Goal: Task Accomplishment & Management: Use online tool/utility

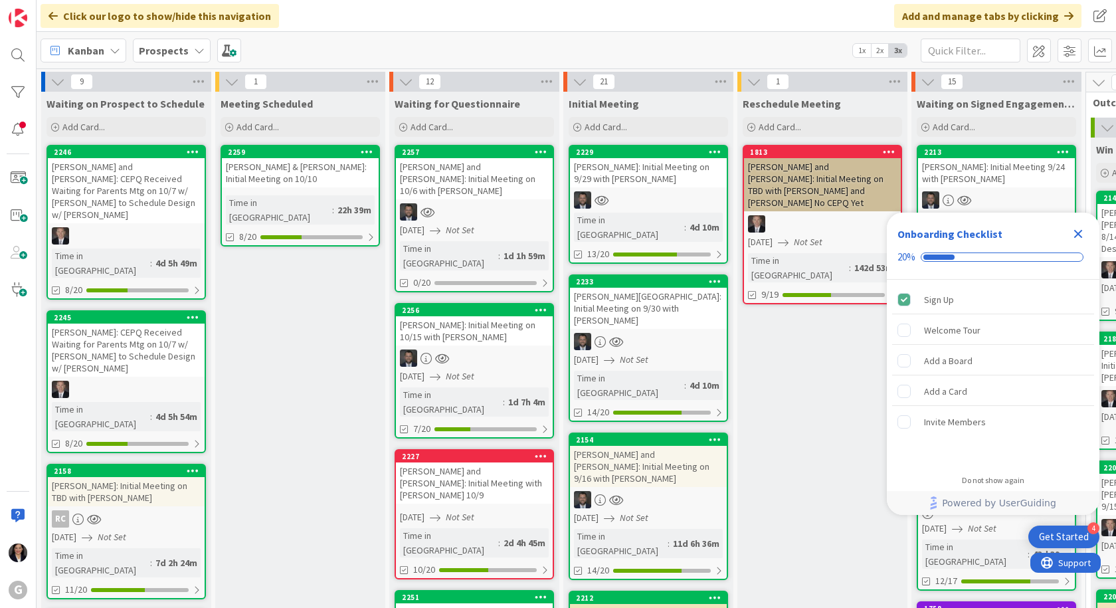
click at [1078, 232] on icon "Close Checklist" at bounding box center [1078, 234] width 16 height 16
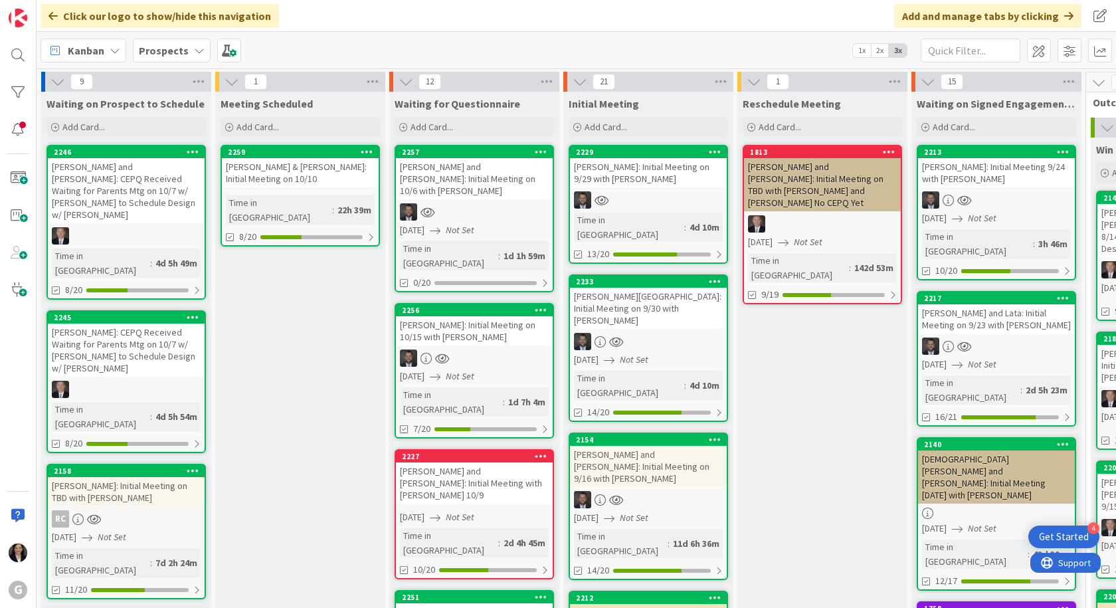
click at [129, 464] on div "2158 [PERSON_NAME]: Initial Meeting on TBD with [PERSON_NAME] RC [DATE] Not Set…" at bounding box center [126, 532] width 159 height 136
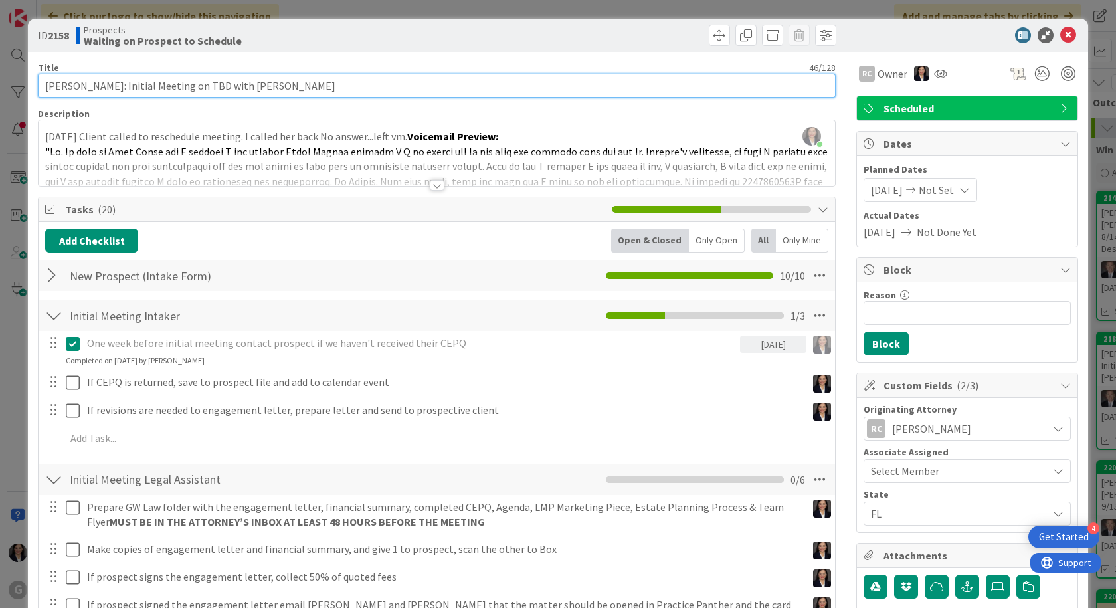
drag, startPoint x: 200, startPoint y: 82, endPoint x: 207, endPoint y: 82, distance: 6.7
click at [201, 82] on input "Karam, Jana: Initial Meeting on TBD with Bobby" at bounding box center [437, 86] width 798 height 24
type input "Karam, Jana: Initial Meeting on 9/26 with Bobby"
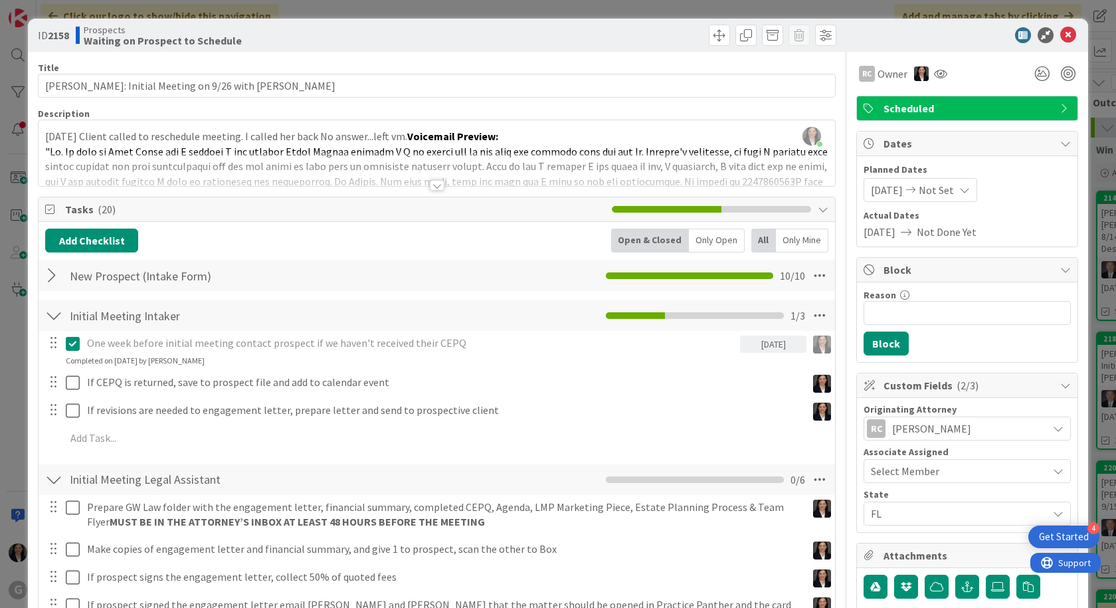
click at [871, 193] on span "09/23/2025" at bounding box center [887, 190] width 32 height 16
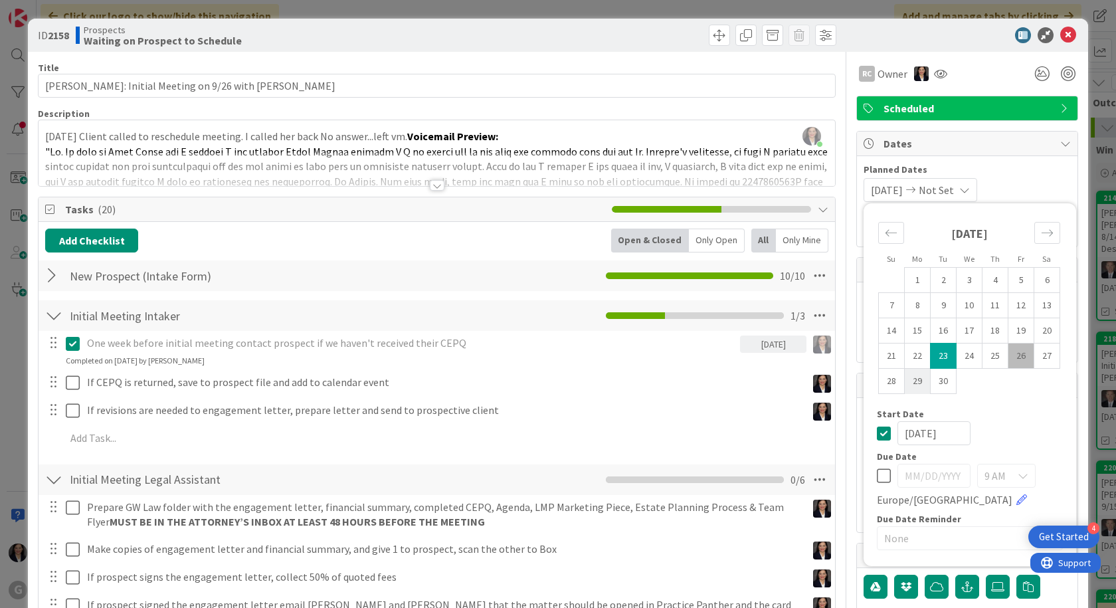
click at [911, 373] on td "29" at bounding box center [918, 381] width 26 height 25
type input "09/29/2025"
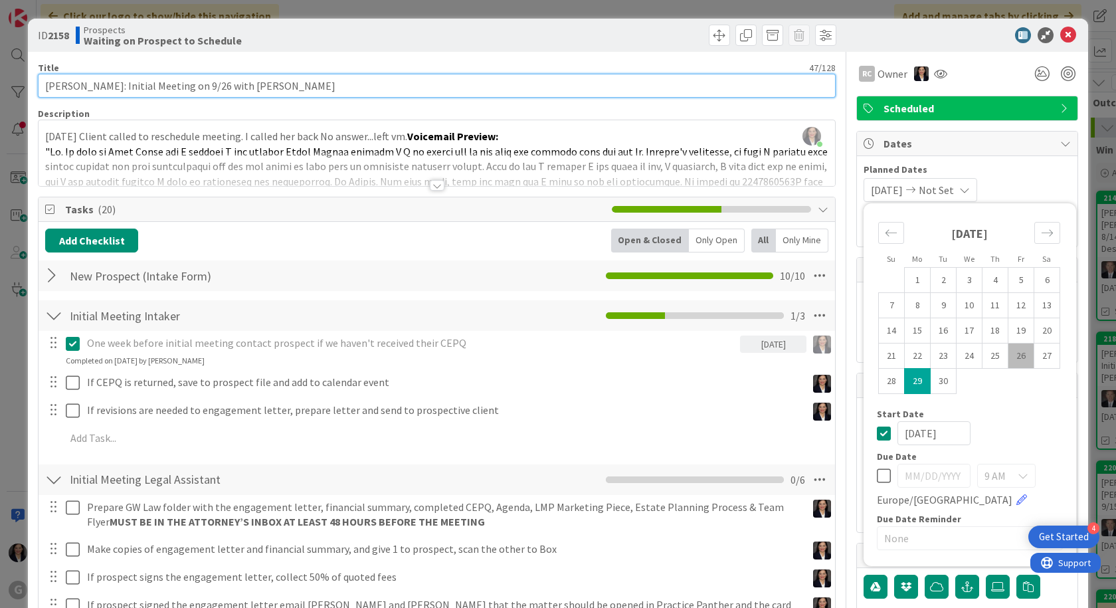
click at [207, 84] on input "Karam, Jana: Initial Meeting on 9/26 with Bobby" at bounding box center [437, 86] width 798 height 24
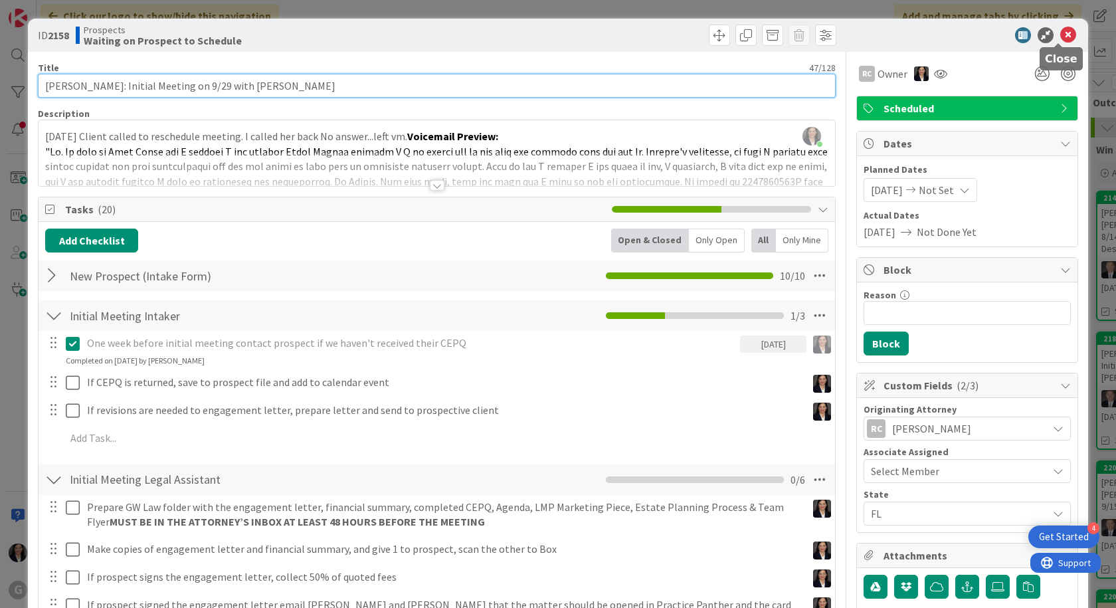
type input "Karam, Jana: Initial Meeting on 9/29 with Bobby"
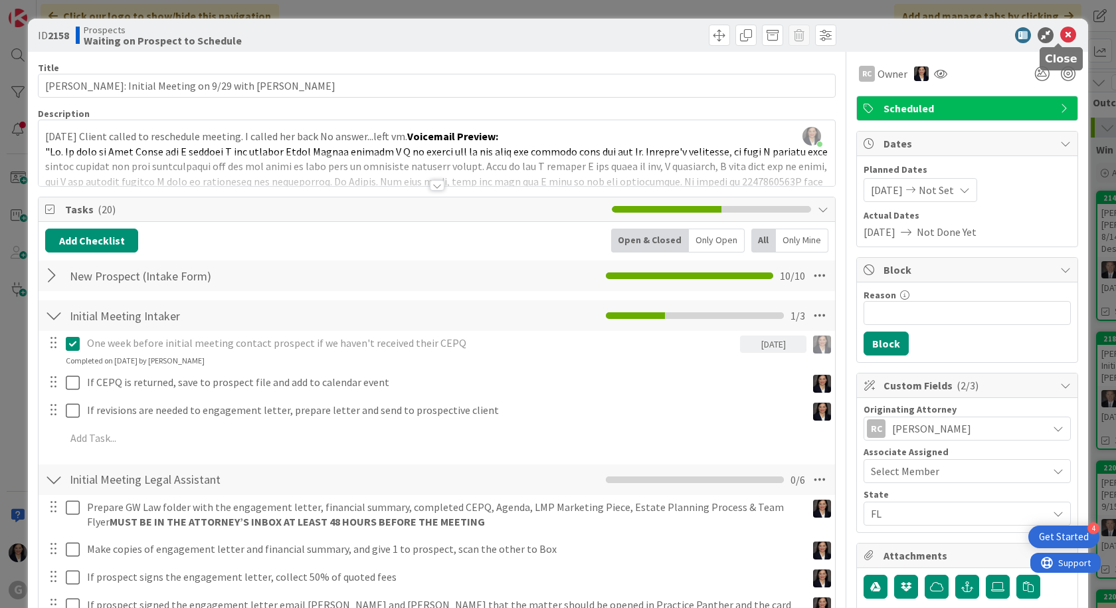
click at [1060, 37] on icon at bounding box center [1068, 35] width 16 height 16
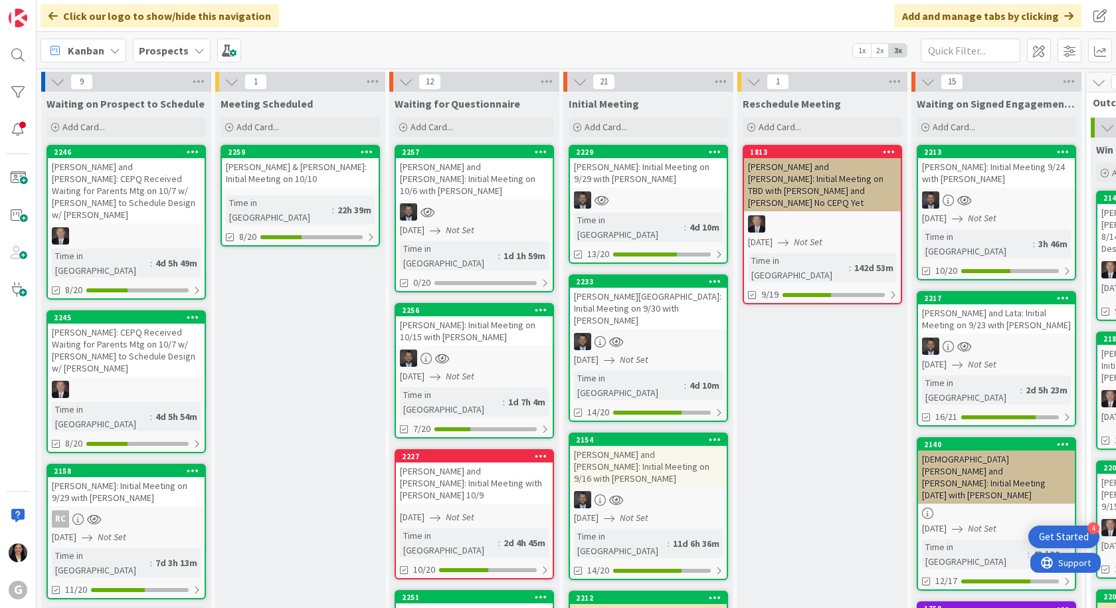
click at [144, 477] on div "Karam, Jana: Initial Meeting on 9/29 with Bobby" at bounding box center [126, 491] width 157 height 29
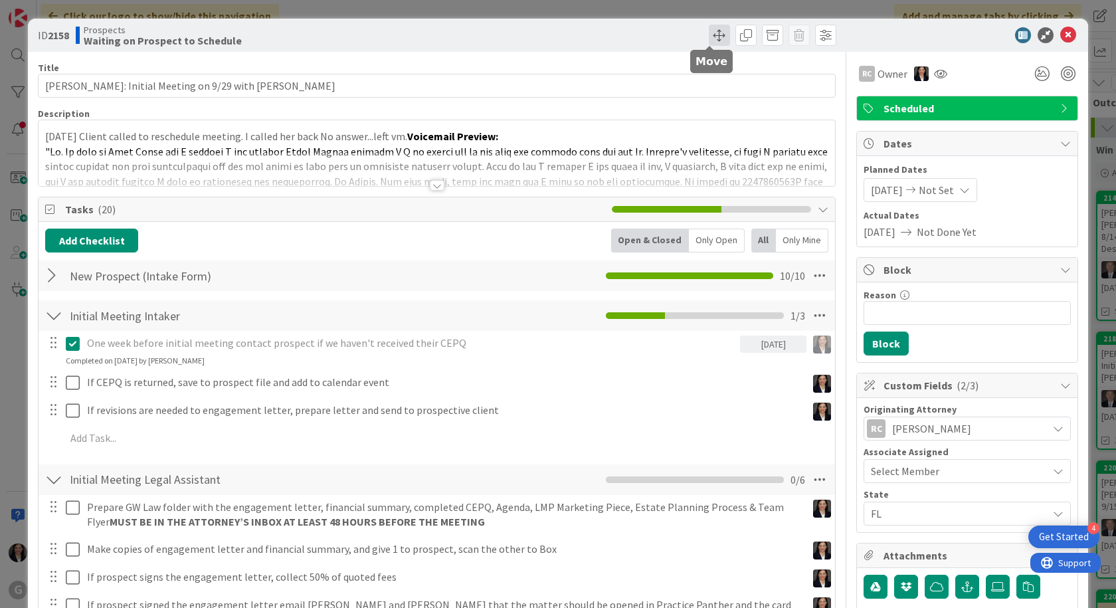
click at [709, 41] on span at bounding box center [719, 35] width 21 height 21
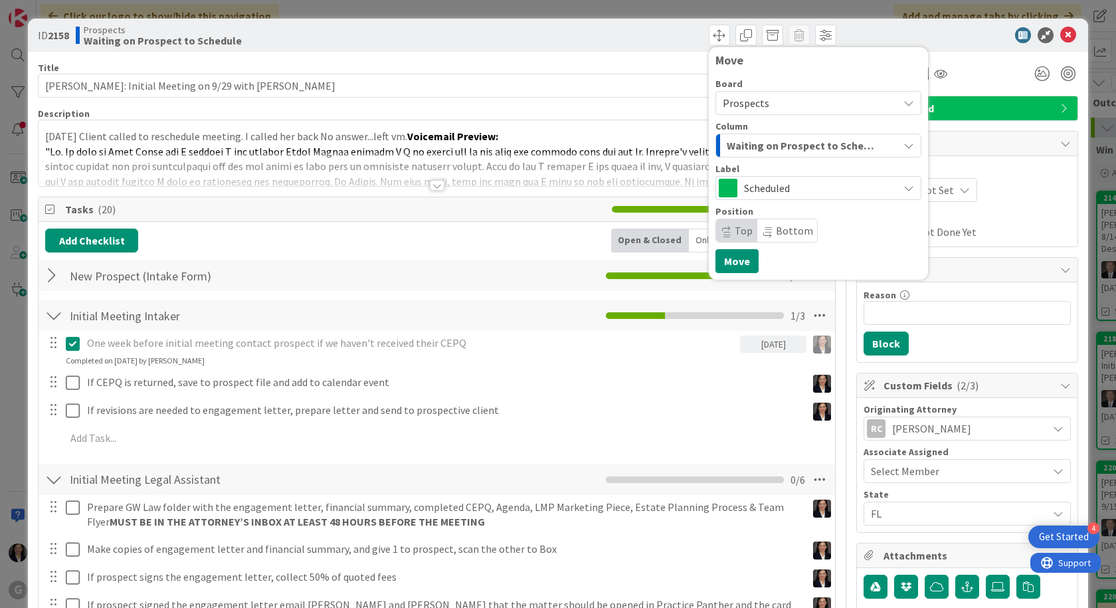
click at [740, 140] on span "Waiting on Prospect to Schedule" at bounding box center [803, 145] width 153 height 17
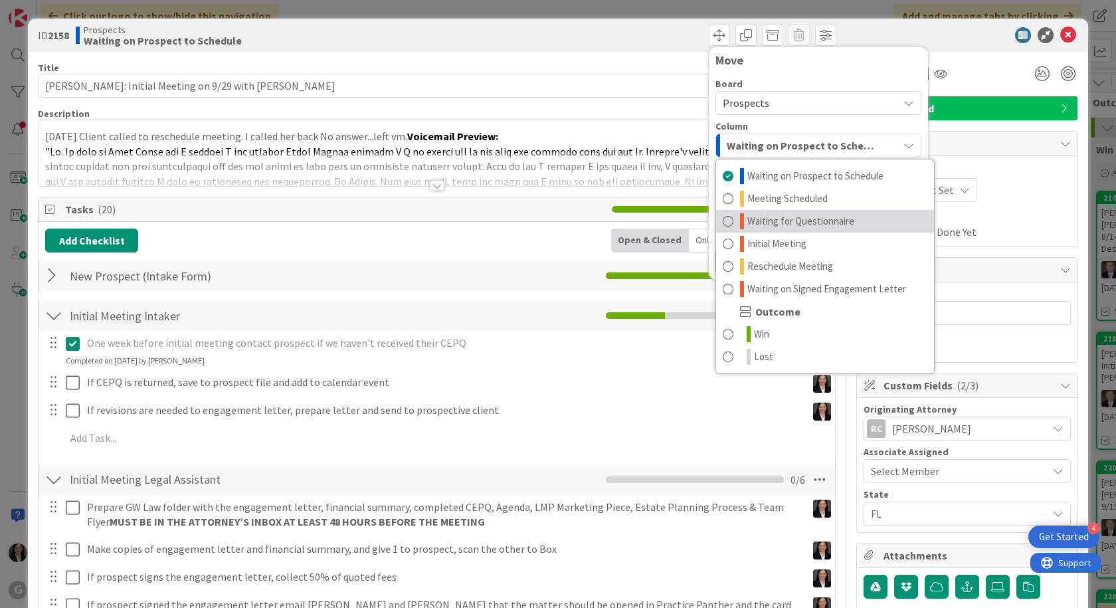
click at [759, 217] on span "Waiting for Questionnaire" at bounding box center [801, 221] width 107 height 16
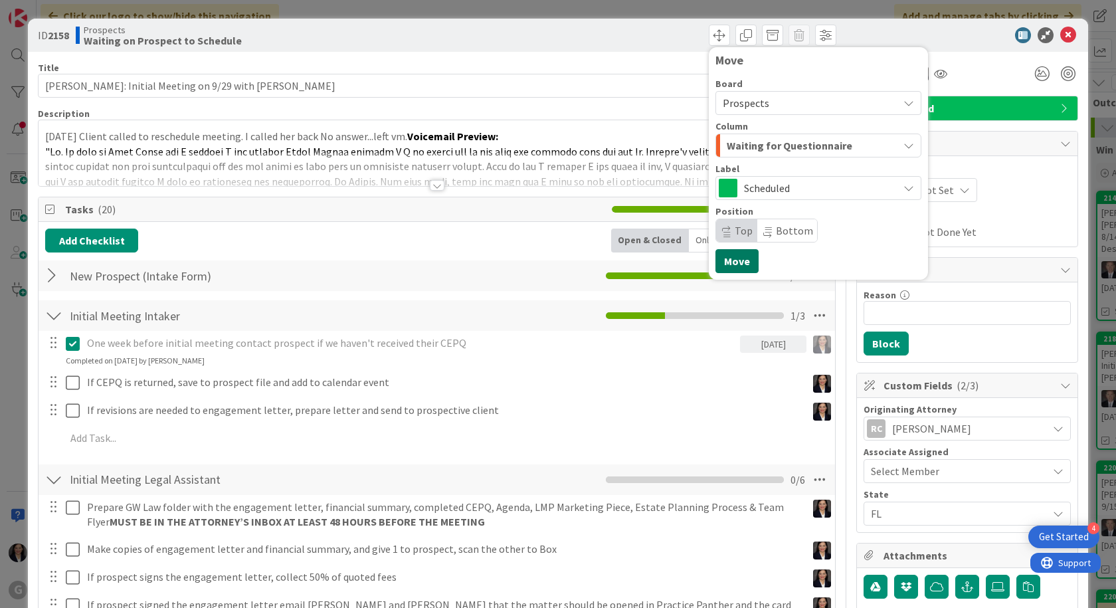
click at [724, 255] on button "Move" at bounding box center [737, 261] width 43 height 24
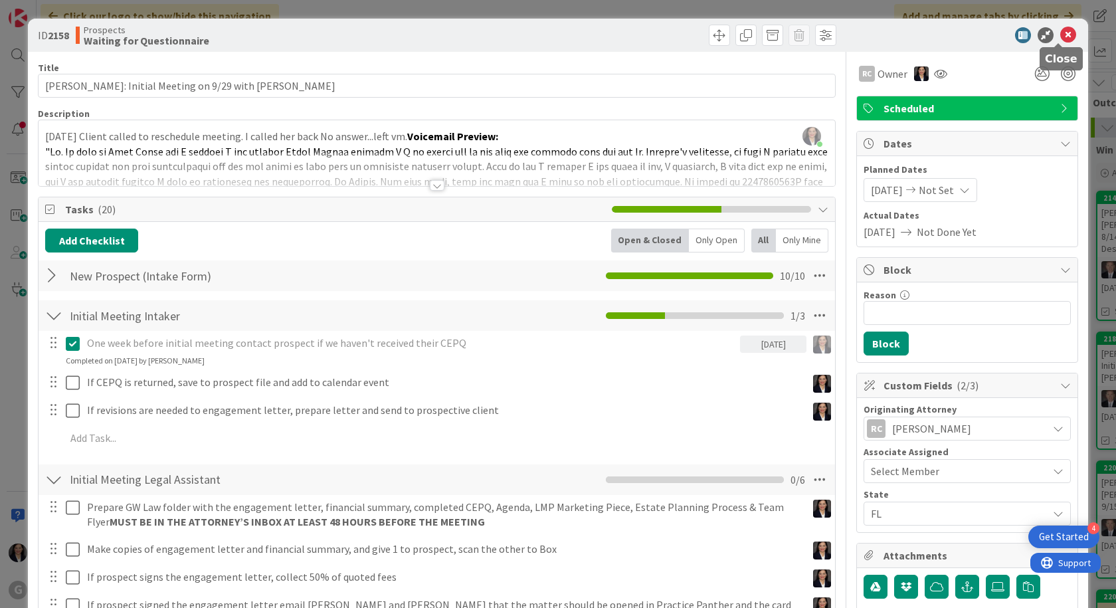
click at [1060, 30] on icon at bounding box center [1068, 35] width 16 height 16
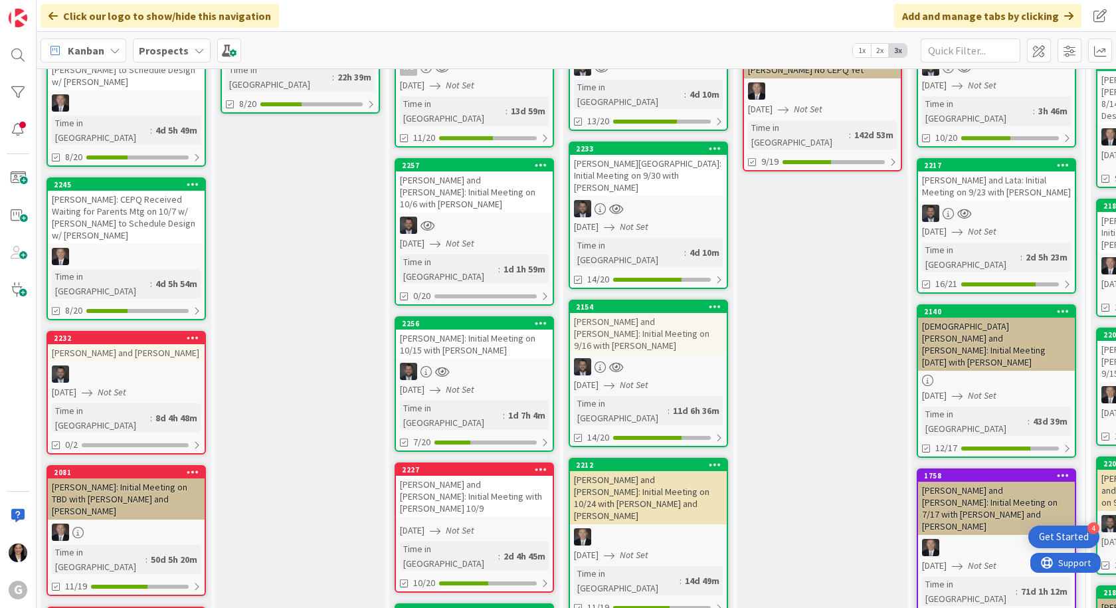
scroll to position [66, 0]
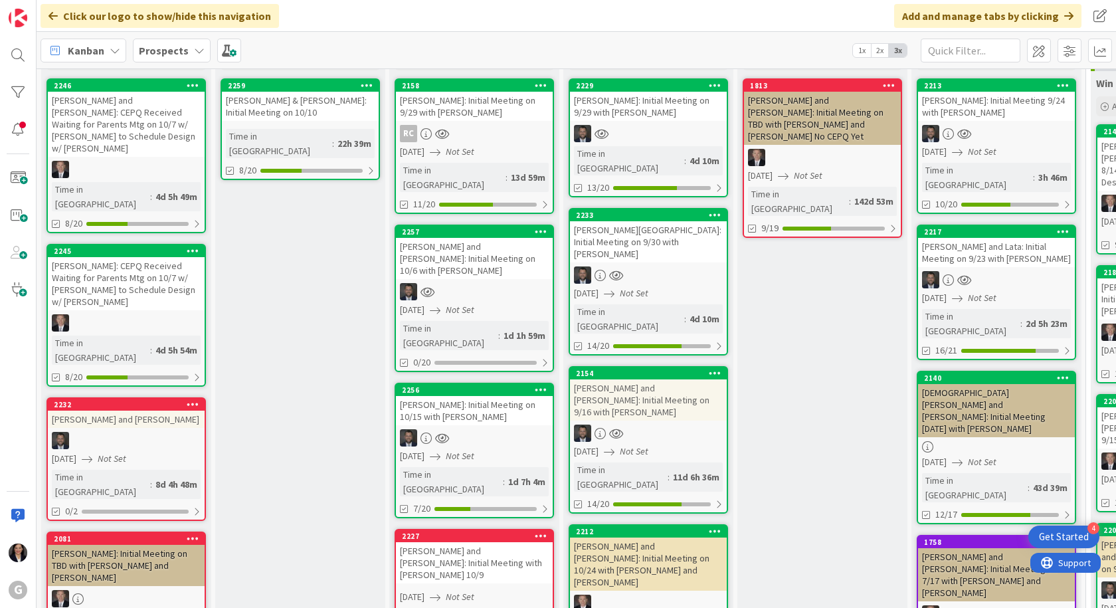
click at [615, 233] on div "Rosen, Bari: Initial Meeting on 9/30 with Jonas" at bounding box center [648, 241] width 157 height 41
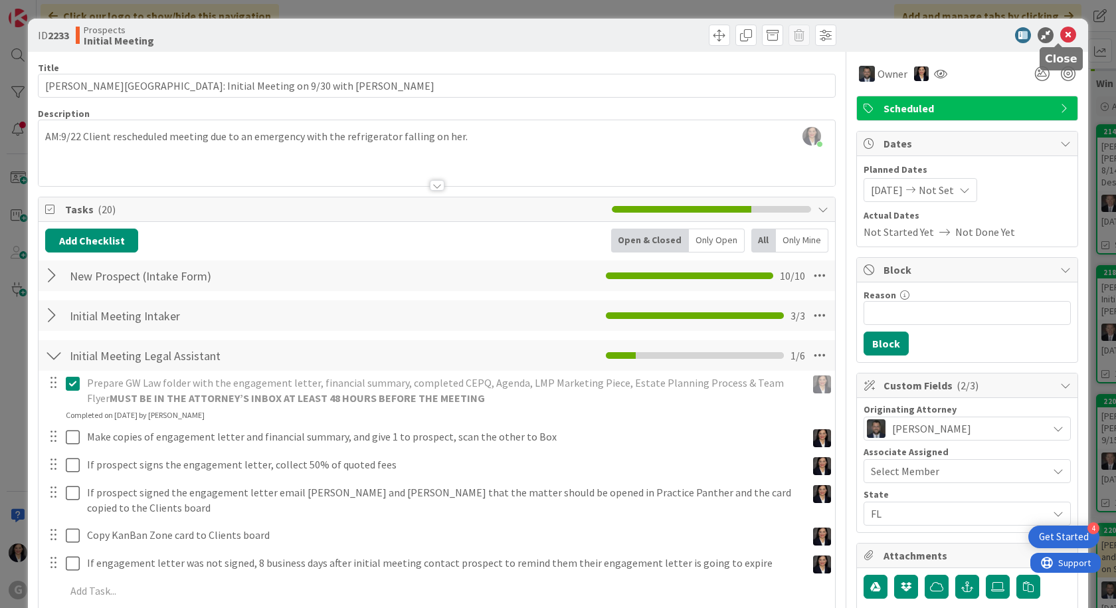
click at [1060, 40] on icon at bounding box center [1068, 35] width 16 height 16
